Goal: Check status: Check status

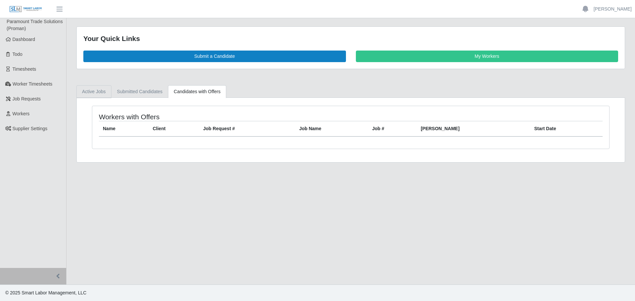
click at [100, 96] on link "Active Jobs" at bounding box center [93, 91] width 35 height 13
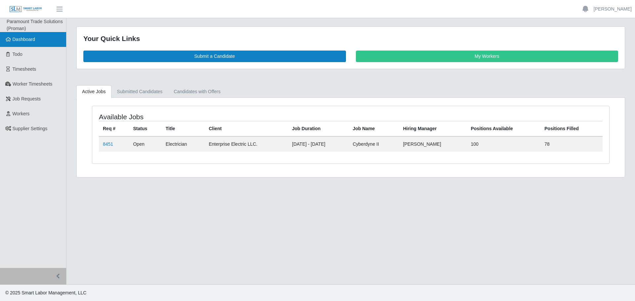
click at [34, 39] on span "Dashboard" at bounding box center [24, 39] width 23 height 5
click at [109, 150] on td "8451" at bounding box center [114, 144] width 30 height 15
click at [108, 144] on link "8451" at bounding box center [108, 143] width 10 height 5
